Goal: Information Seeking & Learning: Learn about a topic

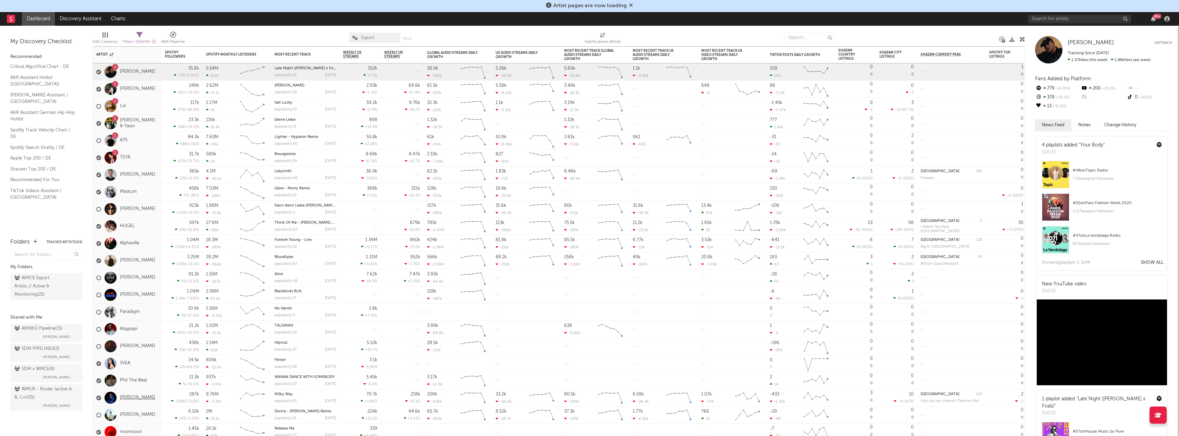
click at [134, 397] on link "[PERSON_NAME]" at bounding box center [137, 397] width 35 height 6
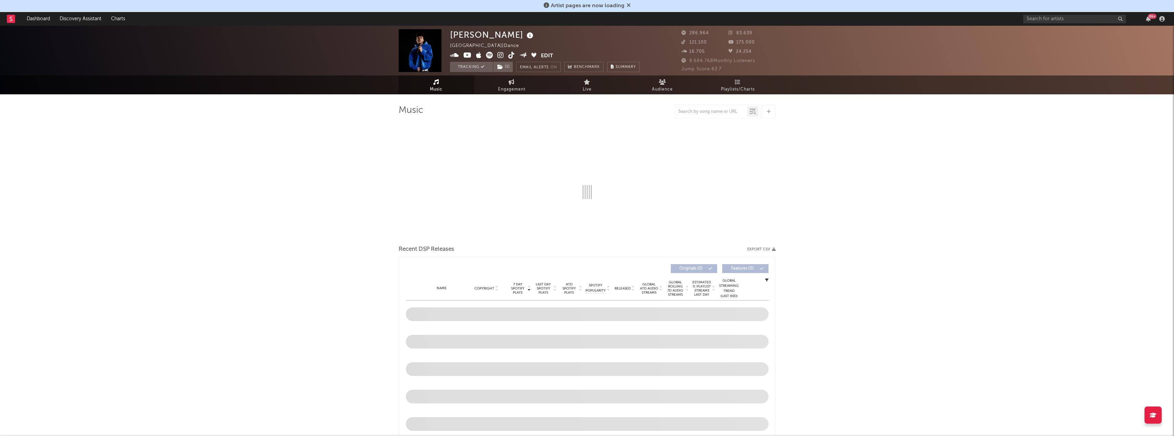
select select "6m"
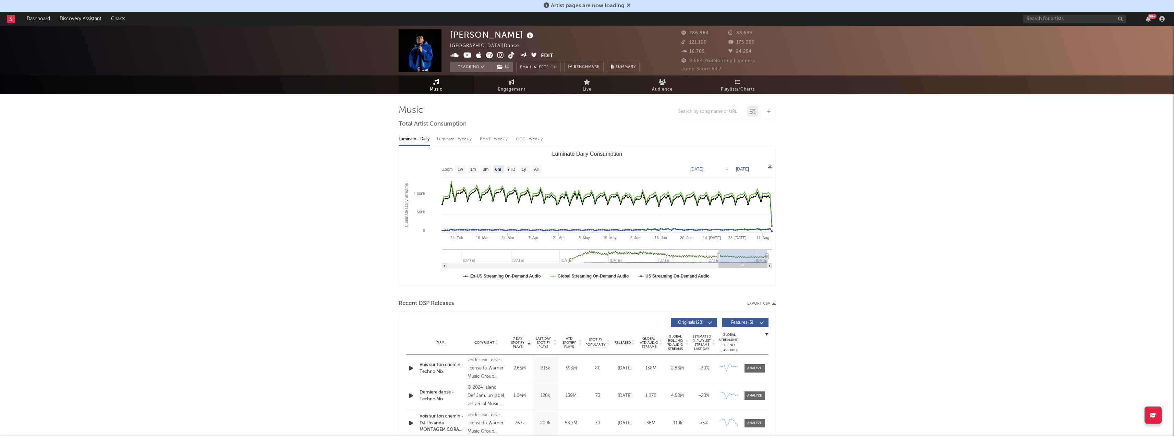
click at [656, 85] on span "Audience" at bounding box center [662, 89] width 21 height 8
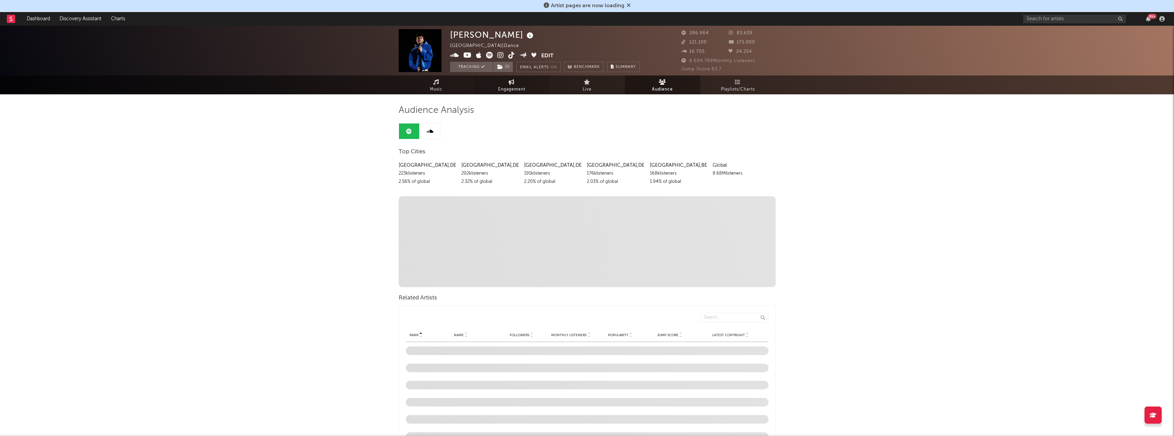
click at [510, 88] on span "Engagement" at bounding box center [511, 89] width 27 height 8
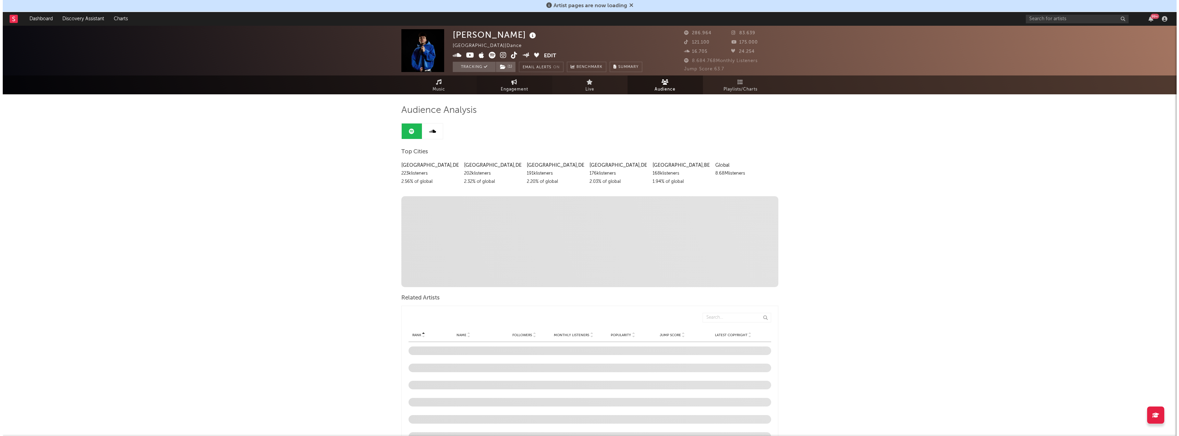
select select "1w"
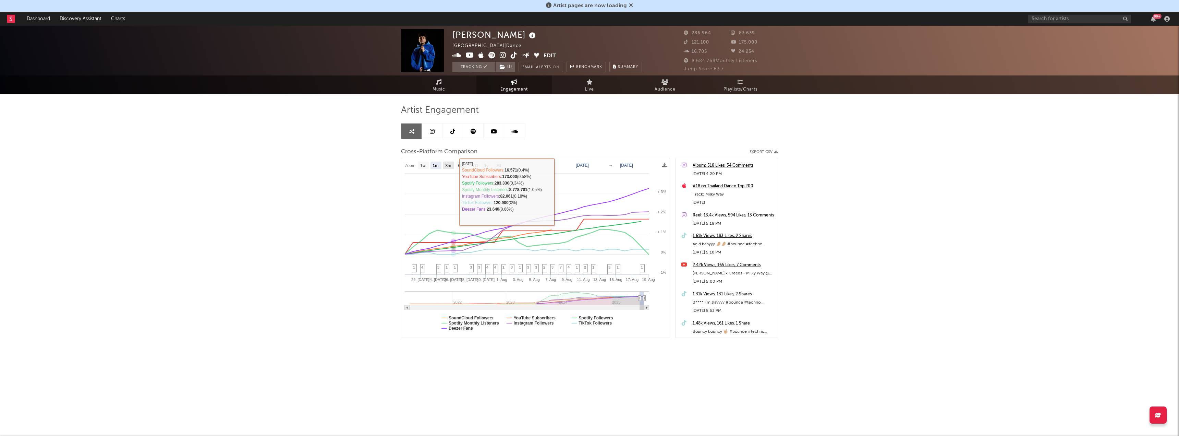
click at [451, 166] on text "3m" at bounding box center [449, 165] width 6 height 5
select select "3m"
type input "[DATE]"
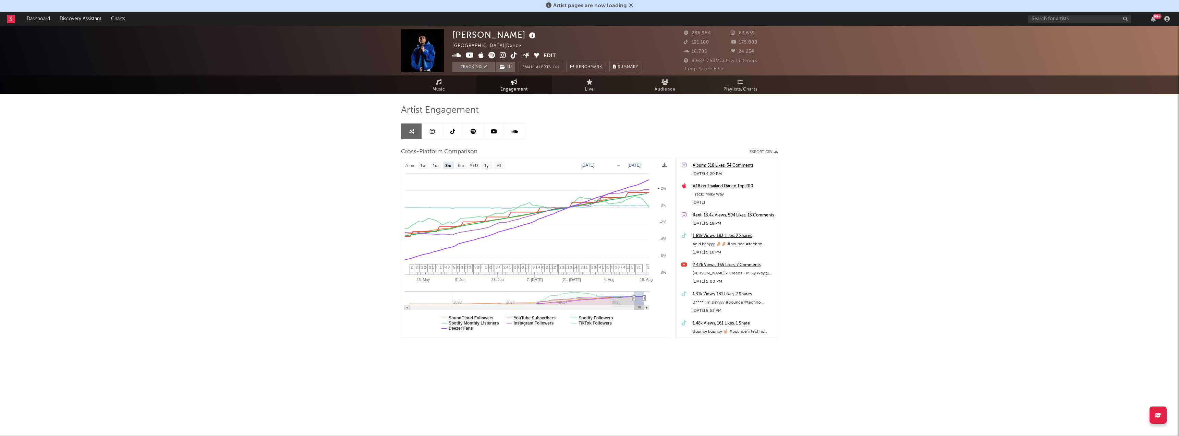
select select "3m"
